Goal: Task Accomplishment & Management: Manage account settings

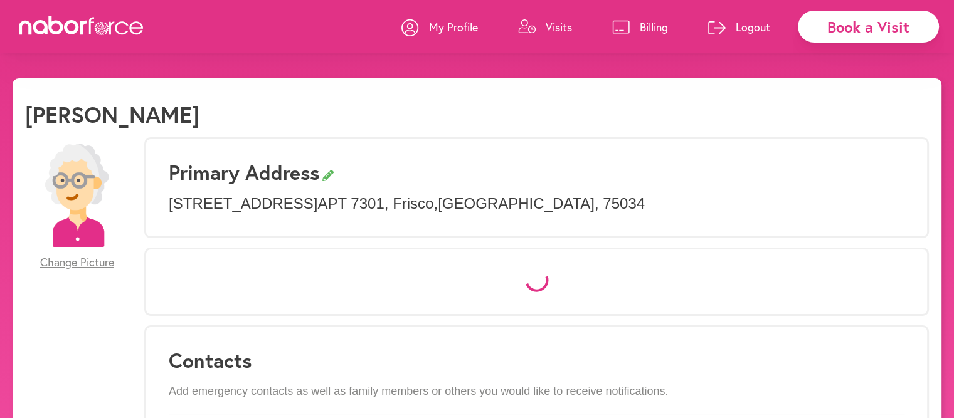
select select "*"
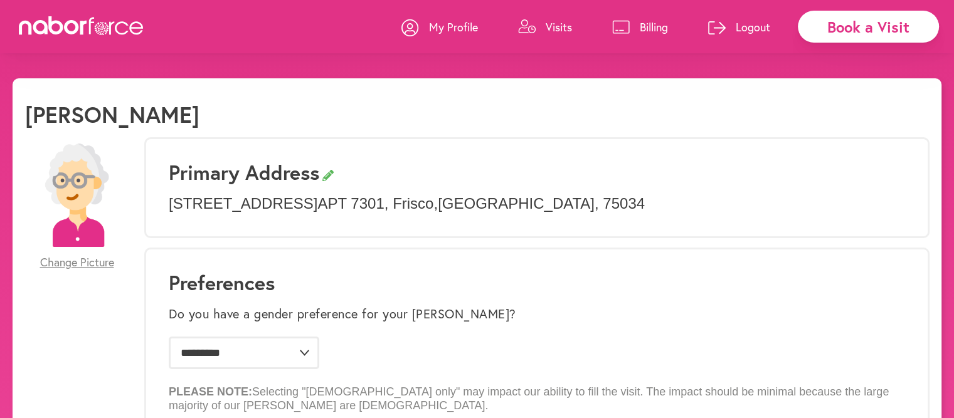
click at [563, 27] on p "Visits" at bounding box center [559, 26] width 26 height 15
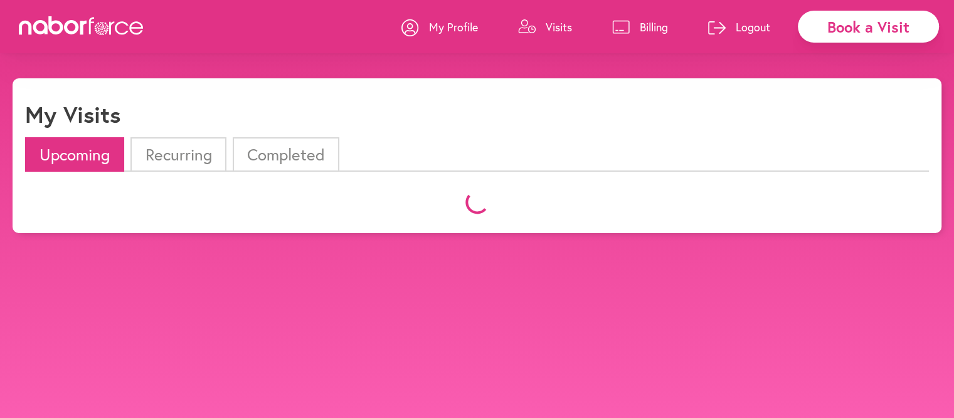
click at [563, 27] on p "Visits" at bounding box center [559, 26] width 26 height 15
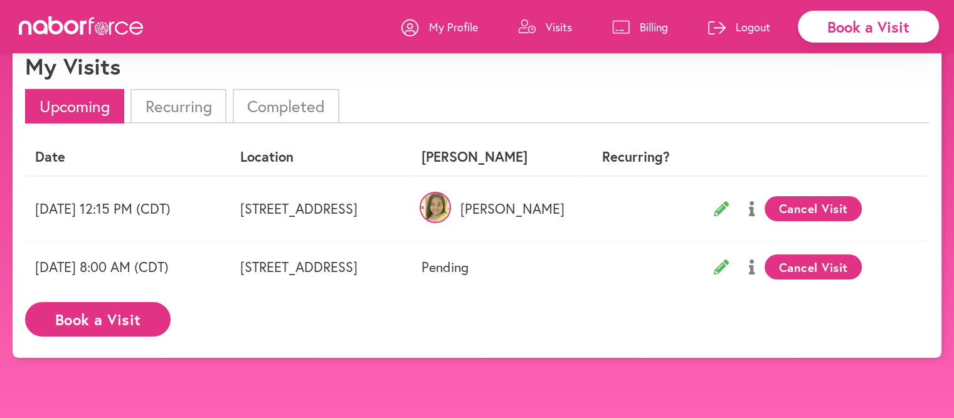
scroll to position [63, 0]
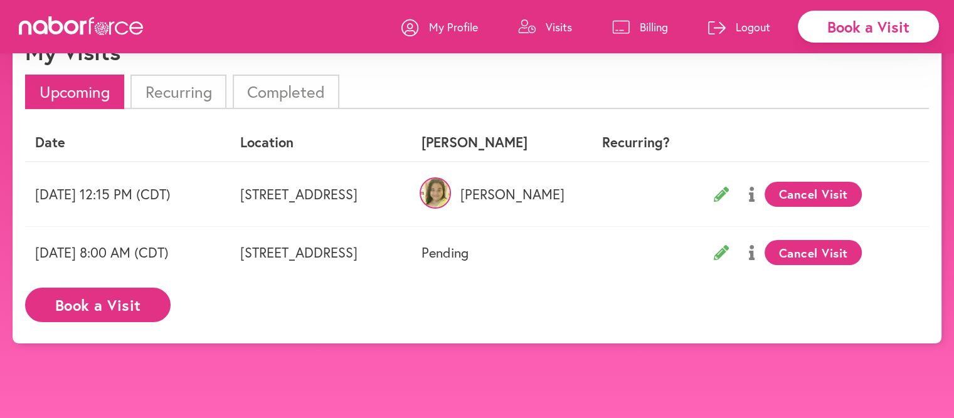
click at [851, 196] on button "Cancel Visit" at bounding box center [813, 194] width 97 height 25
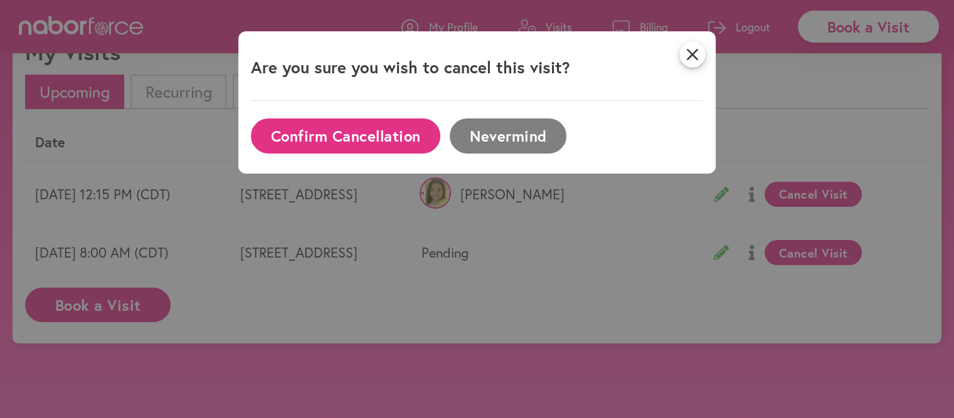
click at [347, 136] on button "Confirm Cancellation" at bounding box center [345, 136] width 189 height 35
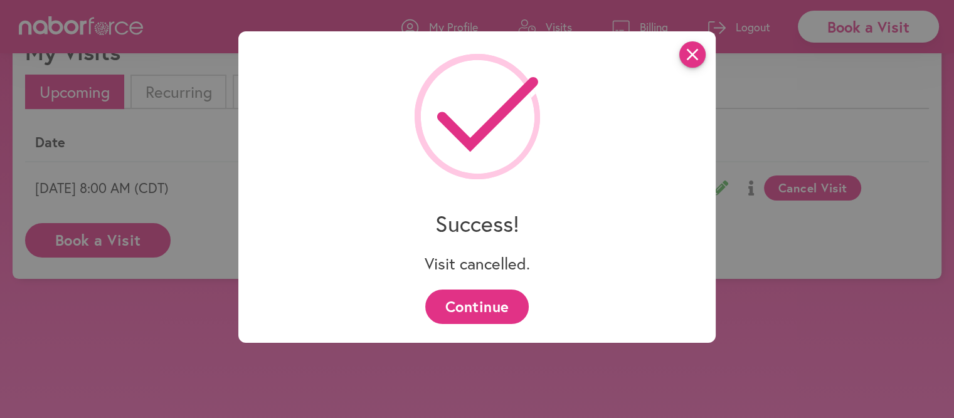
click at [694, 57] on icon "close" at bounding box center [692, 54] width 26 height 26
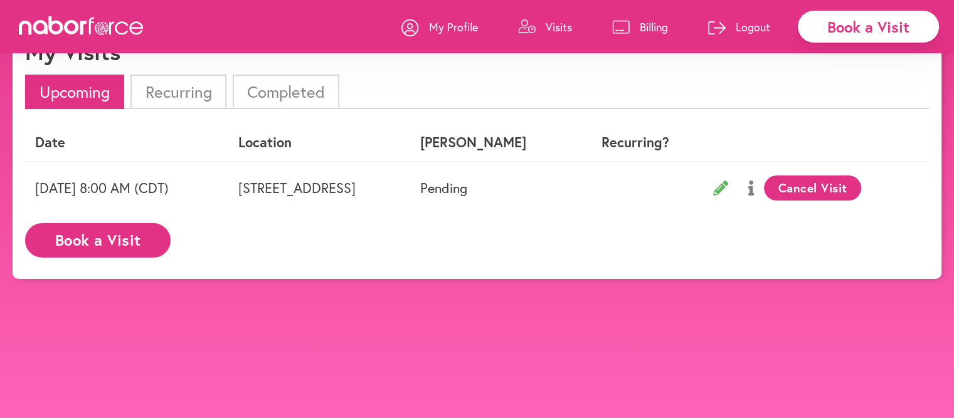
click at [658, 22] on p "Billing" at bounding box center [654, 26] width 28 height 15
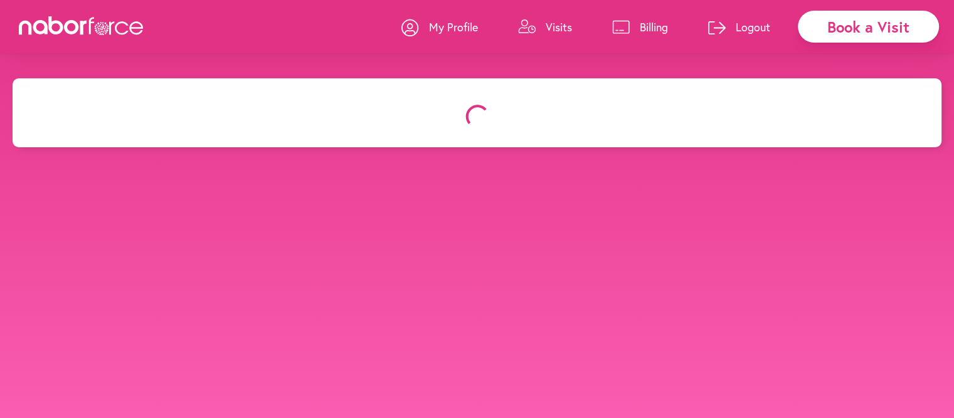
click at [658, 22] on p "Billing" at bounding box center [654, 26] width 28 height 15
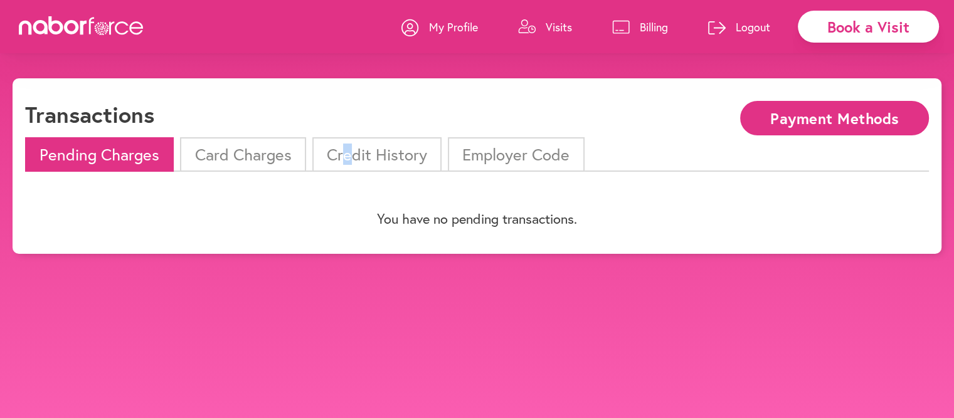
click at [346, 158] on li "Credit History" at bounding box center [376, 154] width 129 height 35
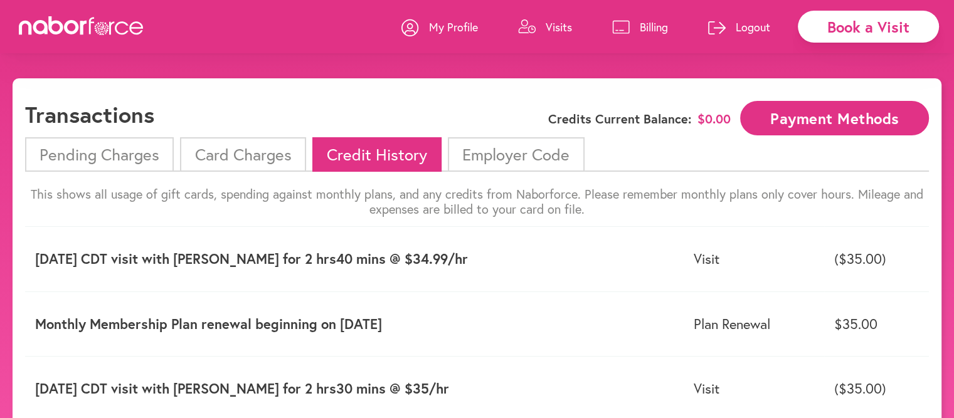
click at [252, 151] on li "Card Charges" at bounding box center [242, 154] width 125 height 35
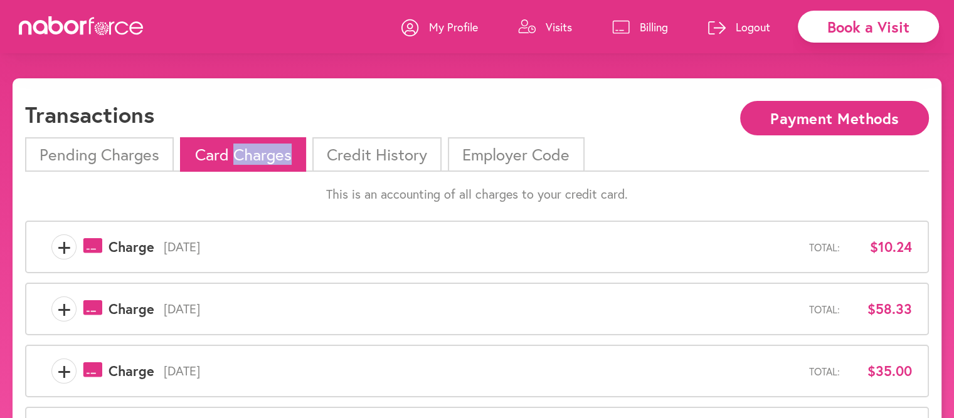
click at [252, 151] on li "Card Charges" at bounding box center [242, 154] width 125 height 35
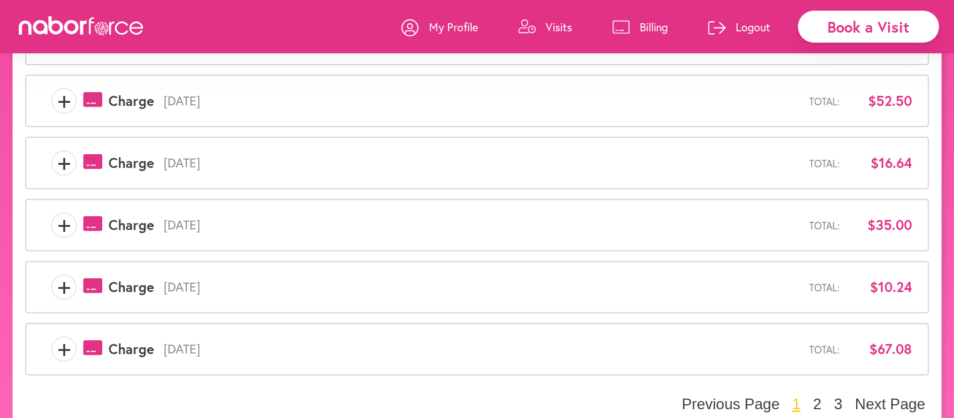
scroll to position [471, 0]
